Goal: Task Accomplishment & Management: Manage account settings

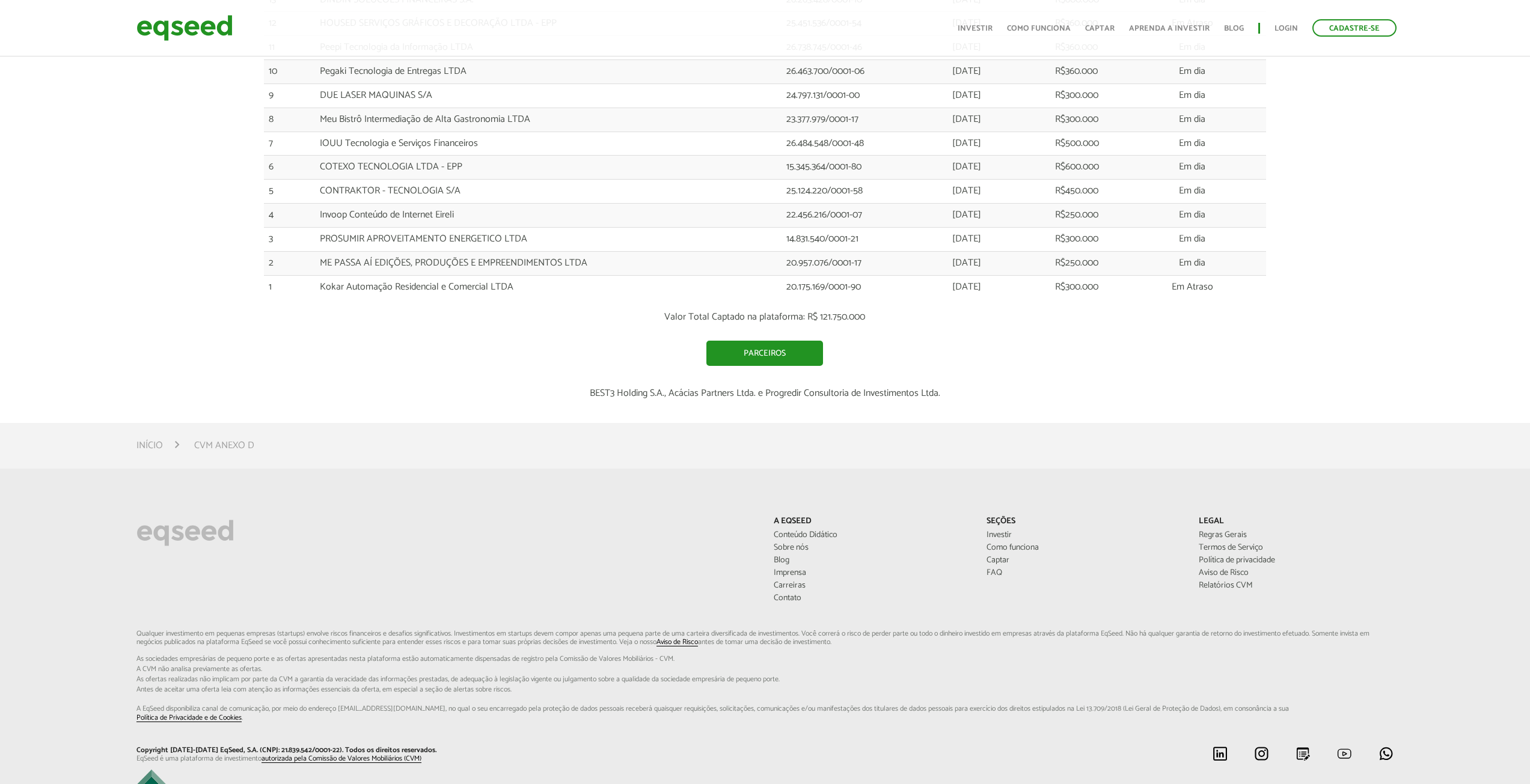
scroll to position [1886, 0]
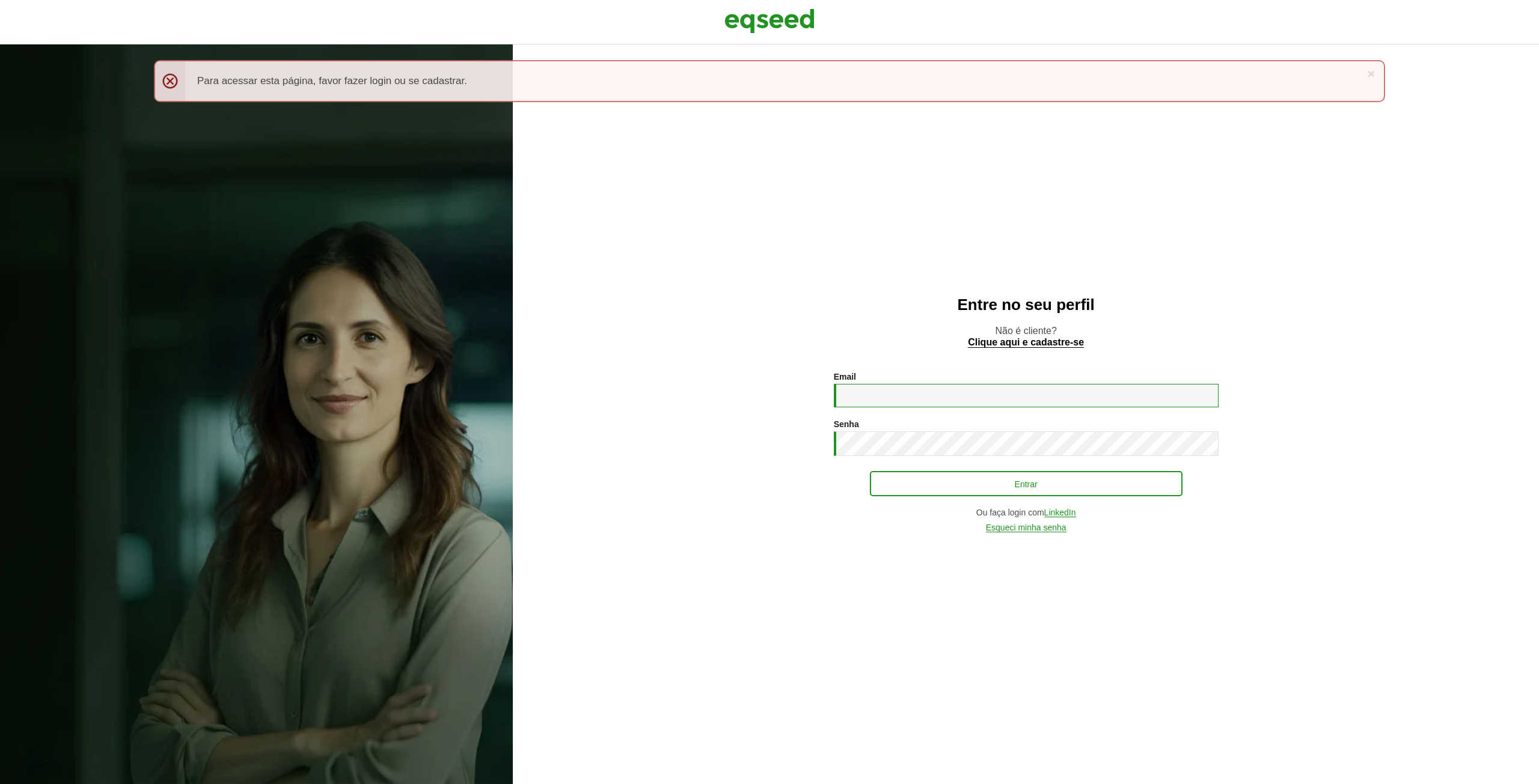
type input "**********"
click at [1045, 487] on button "Entrar" at bounding box center [1026, 484] width 312 height 23
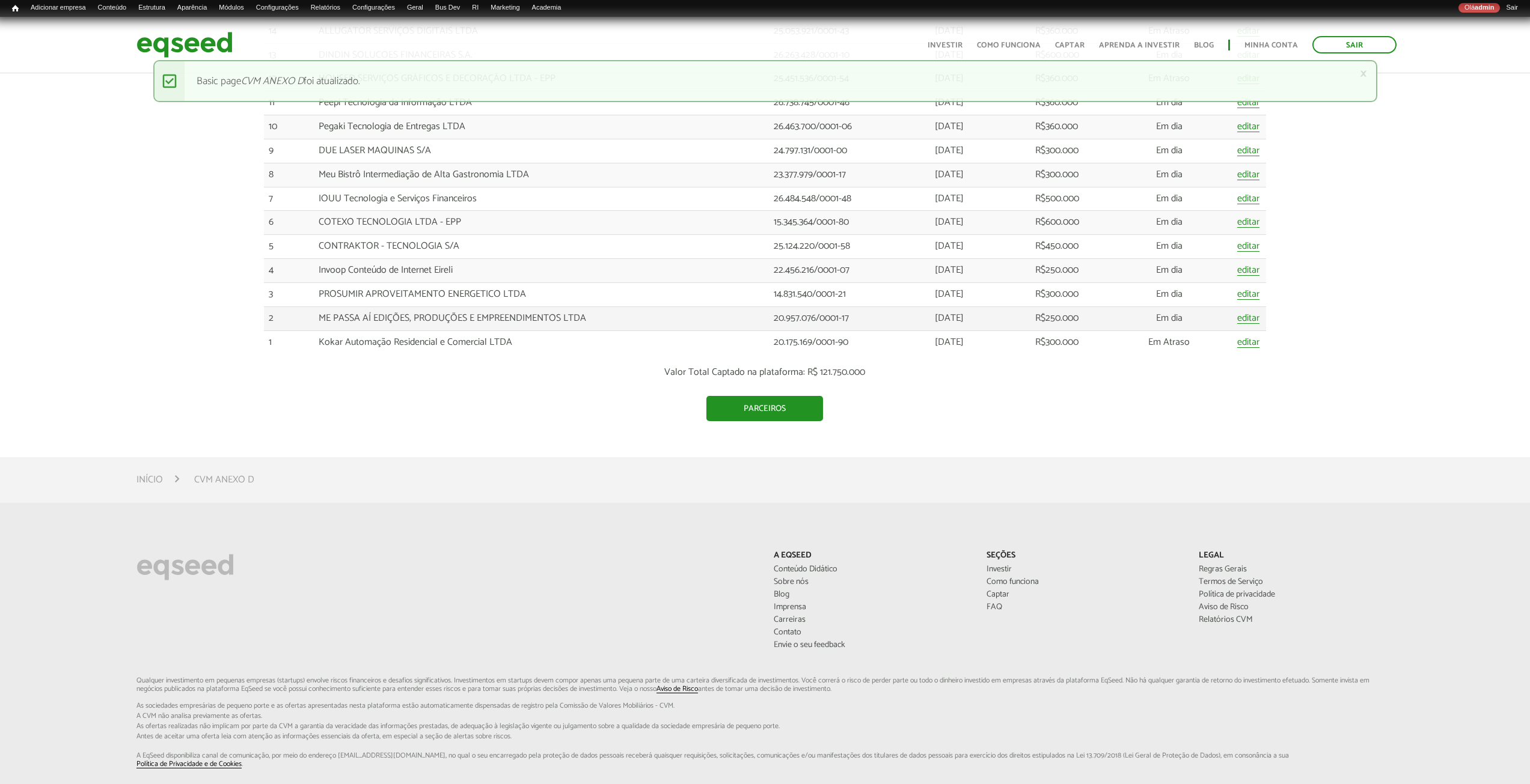
scroll to position [1548, 0]
